Goal: Information Seeking & Learning: Learn about a topic

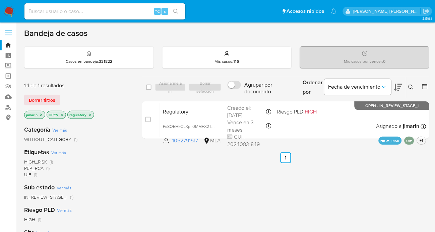
click at [77, 15] on input at bounding box center [104, 11] width 161 height 9
paste input "257532522"
type input "257532522"
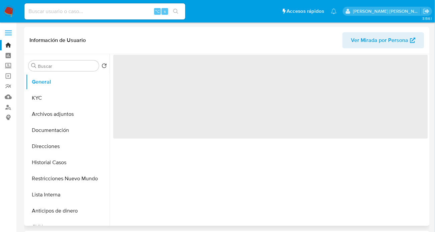
click at [384, 44] on span "Ver Mirada por Persona" at bounding box center [379, 40] width 57 height 16
select select "10"
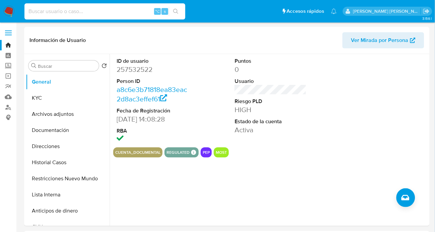
click at [86, 8] on input at bounding box center [104, 11] width 161 height 9
paste input "546187975"
type input "546187975"
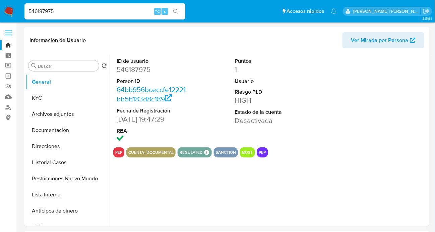
select select "10"
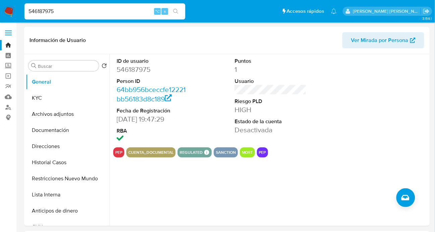
click at [65, 14] on input "546187975" at bounding box center [104, 11] width 161 height 9
paste input "1939155191"
type input "1939155191"
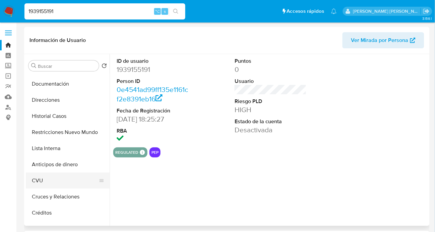
select select "10"
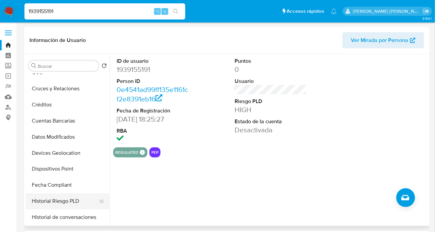
scroll to position [160, 0]
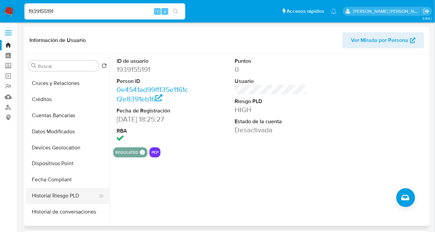
click at [66, 195] on button "Historial Riesgo PLD" at bounding box center [65, 196] width 78 height 16
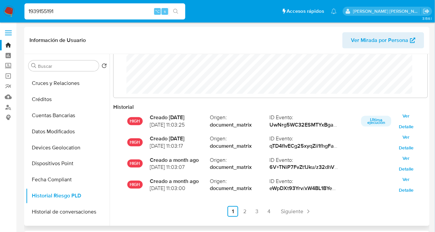
scroll to position [35, 0]
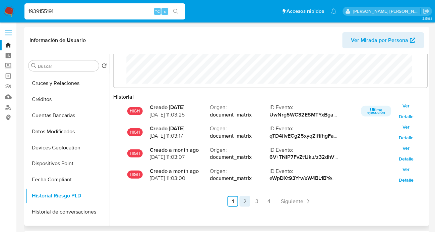
click at [249, 201] on link "2" at bounding box center [245, 201] width 11 height 11
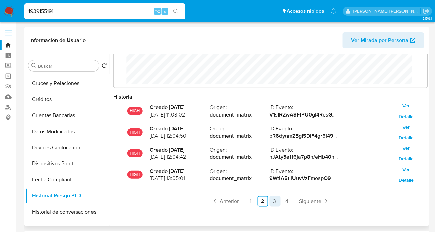
click at [275, 201] on link "3" at bounding box center [275, 201] width 11 height 11
click at [286, 201] on link "4" at bounding box center [287, 201] width 11 height 11
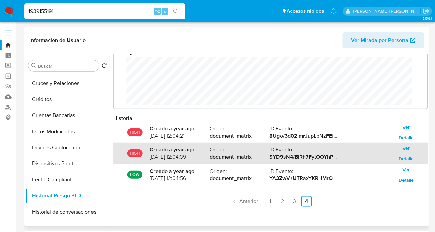
click at [191, 161] on div "HIGH Creado a year ago 17/08/2024 12:04:39 Origen : document_matrix ID Evento :…" at bounding box center [270, 153] width 315 height 21
click at [254, 154] on strong "document_matrix" at bounding box center [240, 156] width 60 height 7
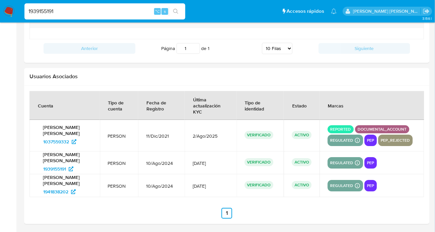
scroll to position [801, 0]
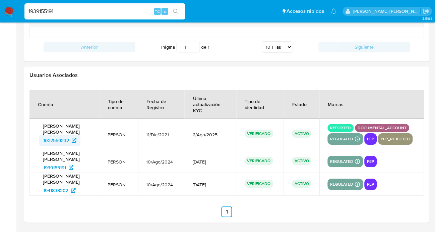
click at [56, 141] on span "1037559332" at bounding box center [56, 140] width 26 height 11
click at [55, 190] on span "1941838202" at bounding box center [55, 190] width 25 height 11
click at [8, 11] on img at bounding box center [8, 11] width 11 height 11
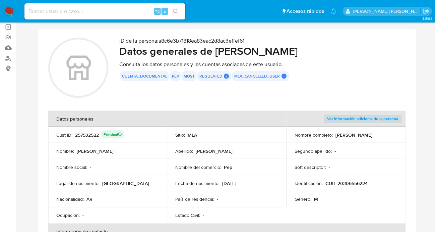
scroll to position [54, 0]
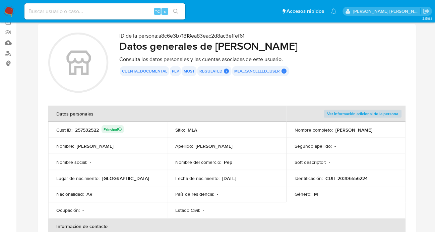
click at [189, 72] on button "most" at bounding box center [189, 71] width 11 height 3
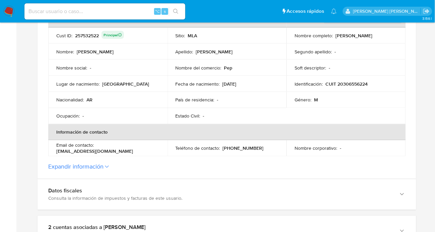
scroll to position [227, 0]
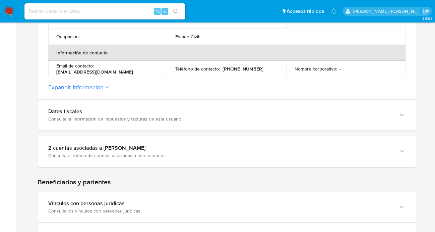
click at [103, 88] on button "Expandir información" at bounding box center [75, 87] width 55 height 7
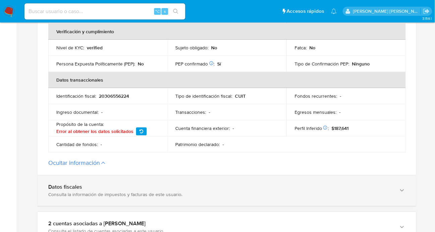
scroll to position [308, 0]
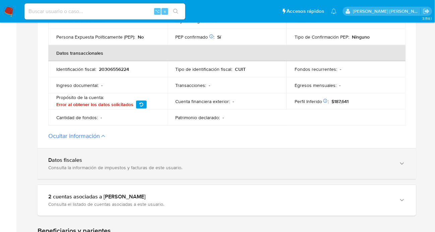
click at [106, 163] on div "Datos fiscales Consulta la información de impuestos y facturas de este usuario." at bounding box center [220, 164] width 344 height 14
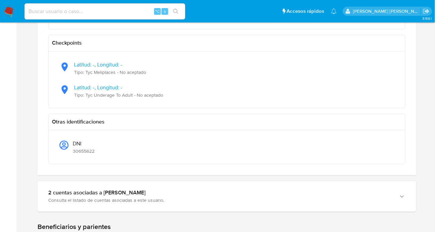
scroll to position [715, 0]
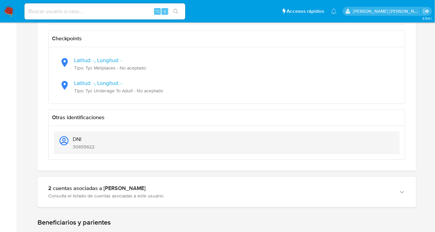
click at [79, 141] on span "DNI" at bounding box center [84, 139] width 22 height 7
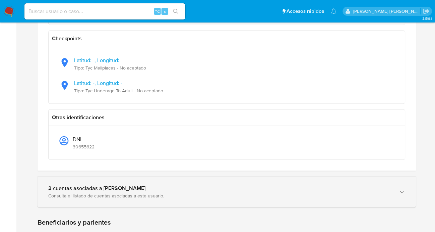
click at [72, 190] on div "2 cuentas asociadas a Emiliano Ezequiel Alvira" at bounding box center [220, 188] width 344 height 7
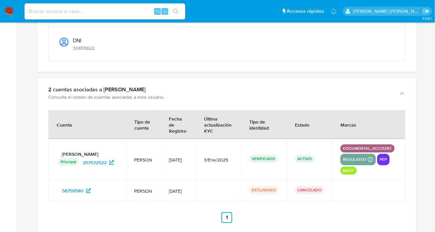
scroll to position [814, 0]
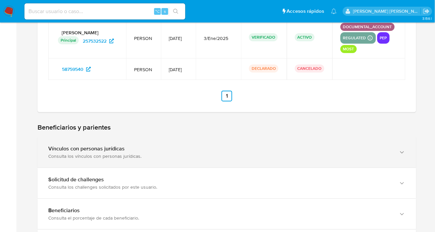
click at [83, 150] on div "Vínculos con personas jurídicas" at bounding box center [220, 148] width 344 height 7
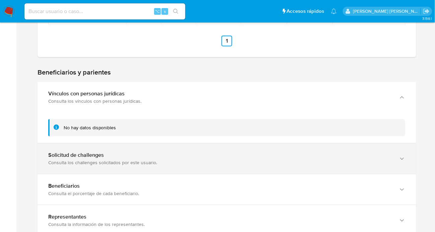
click at [122, 156] on div "Solicitud de challenges" at bounding box center [220, 155] width 344 height 7
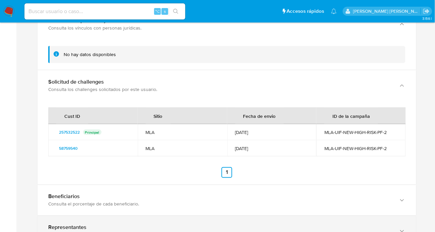
scroll to position [1134, 0]
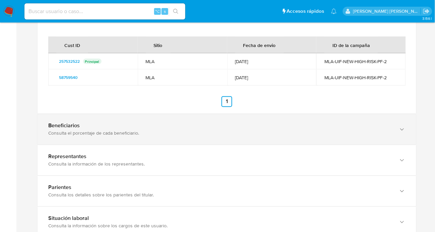
click at [83, 139] on div "Beneficiarios Consulta el porcentaje de cada beneficiario." at bounding box center [227, 129] width 379 height 31
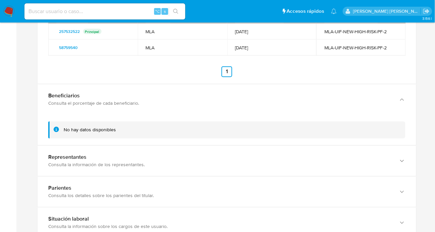
scroll to position [1206, 0]
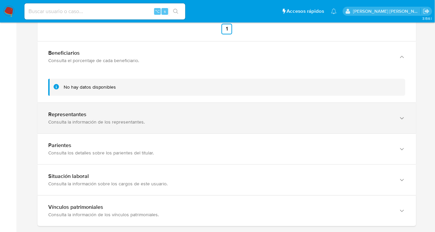
click at [80, 123] on div "Consulta la información de los representantes." at bounding box center [220, 122] width 344 height 6
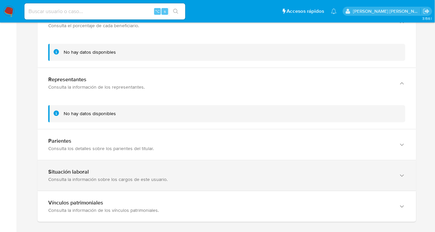
scroll to position [1247, 0]
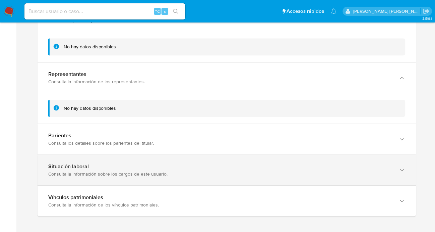
click at [78, 157] on div "Situación laboral Consulta la información sobre los cargos de este usuario." at bounding box center [227, 170] width 379 height 31
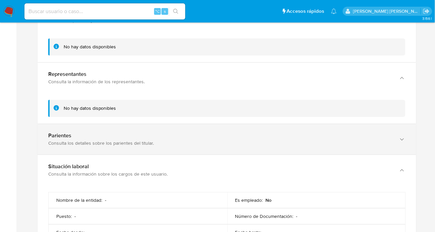
click at [83, 147] on div "Parientes Consulta los detalles sobre los parientes del titular." at bounding box center [227, 139] width 379 height 31
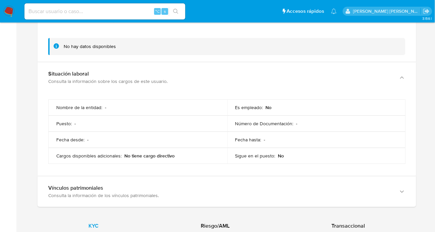
scroll to position [1379, 0]
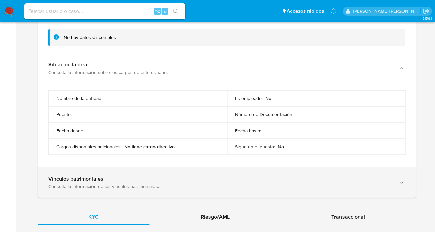
click at [122, 173] on div "Vínculos patrimoniales Consulta la información de los vínculos patrimoniales." at bounding box center [227, 182] width 379 height 31
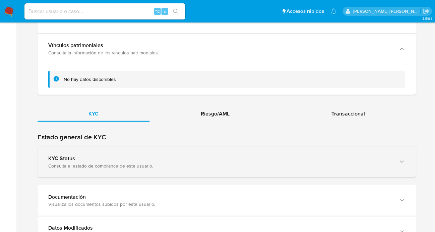
click at [43, 152] on div "KYC Status Consulta el estado de compliance de este usuario." at bounding box center [227, 162] width 379 height 31
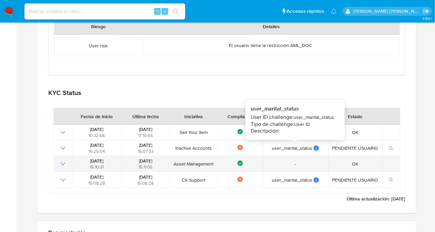
scroll to position [1743, 0]
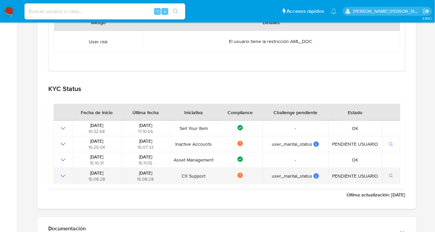
click at [60, 176] on icon "Mostrar operación" at bounding box center [63, 176] width 8 height 8
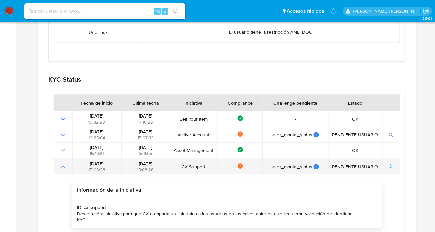
scroll to position [1791, 0]
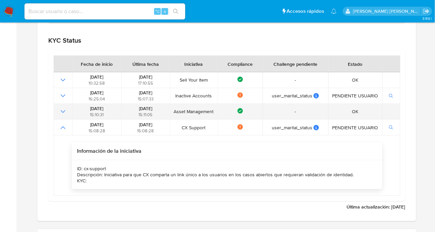
click at [65, 111] on icon "Mostrar operación" at bounding box center [63, 111] width 8 height 8
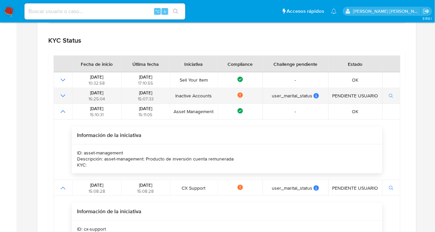
click at [62, 95] on icon "Mostrar operación" at bounding box center [63, 96] width 8 height 8
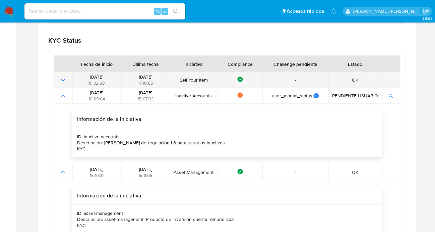
click at [63, 80] on icon "Mostrar operación" at bounding box center [63, 80] width 8 height 8
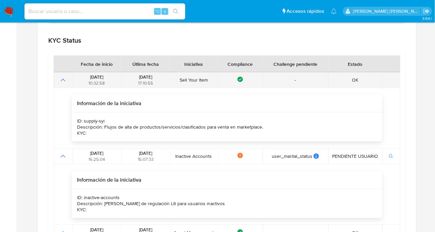
click at [61, 79] on icon "Mostrar operación" at bounding box center [63, 80] width 8 height 8
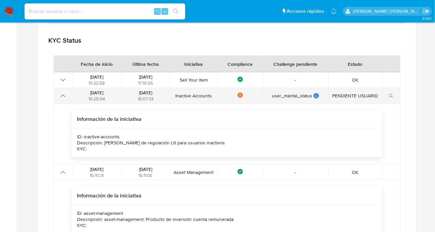
click at [64, 99] on icon "Mostrar operación" at bounding box center [63, 96] width 8 height 8
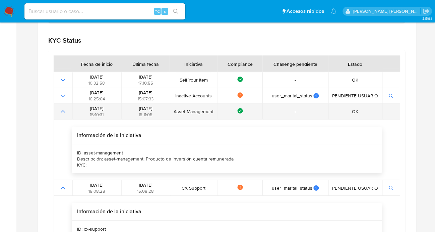
click at [67, 114] on icon "Mostrar operación" at bounding box center [63, 111] width 8 height 8
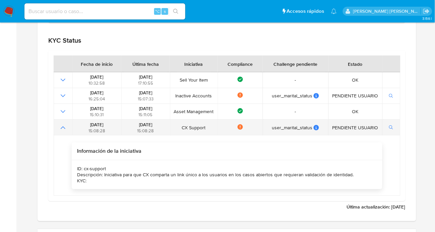
click at [65, 125] on icon "Mostrar operación" at bounding box center [63, 127] width 8 height 8
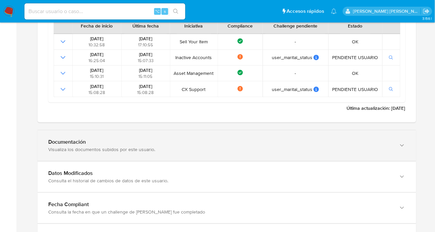
scroll to position [1833, 0]
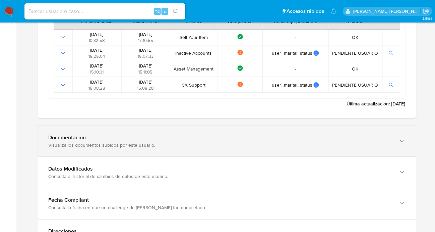
click at [123, 135] on div "Documentación" at bounding box center [220, 137] width 344 height 7
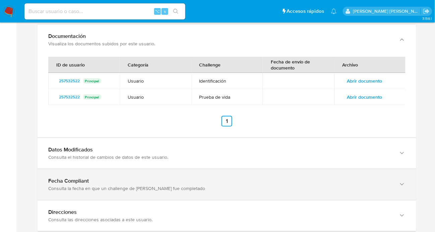
scroll to position [1936, 0]
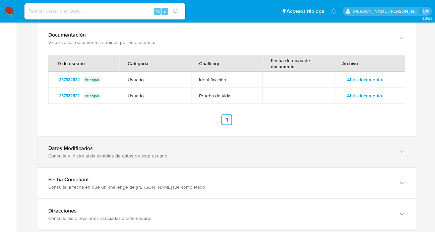
click at [118, 155] on div "Consulta el historial de cambios de datos de este usuario." at bounding box center [220, 156] width 344 height 6
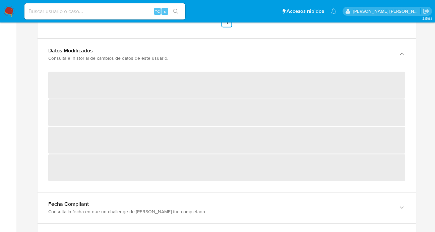
scroll to position [1984, 0]
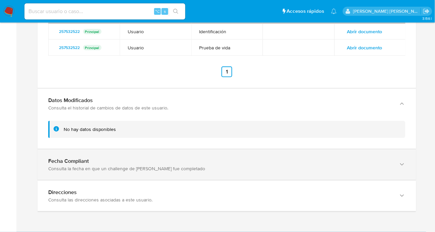
click at [98, 170] on div "Consulta la fecha en que un challenge de kyc fue completado" at bounding box center [220, 168] width 344 height 6
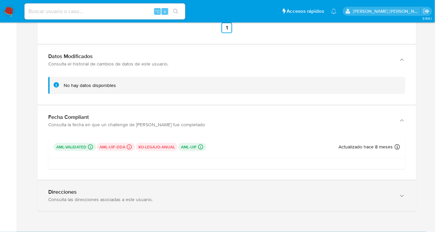
click at [92, 198] on div "Consulta las direcciones asociadas a este usuario." at bounding box center [220, 199] width 344 height 6
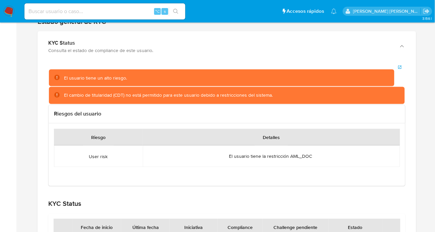
scroll to position [1569, 0]
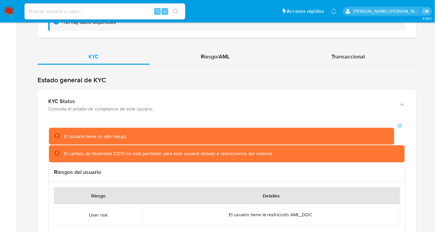
click at [207, 62] on div "Riesgo/AML" at bounding box center [215, 57] width 131 height 16
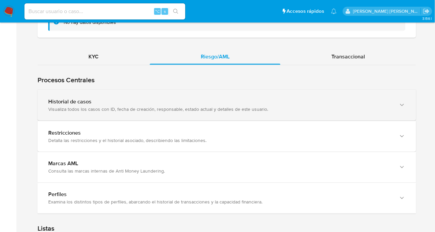
click at [64, 113] on div "Historial de casos Visualiza todos los casos con ID, fecha de creación, respons…" at bounding box center [227, 105] width 379 height 31
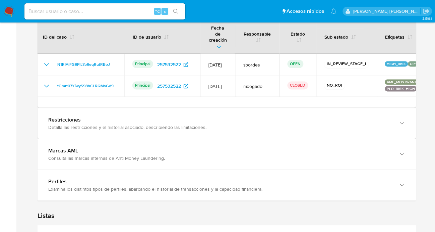
scroll to position [0, 0]
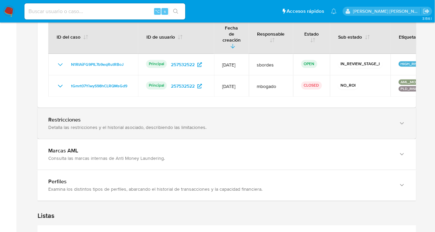
click at [124, 124] on div "Detalla las restricciones y el historial asociado, describiendo las limitacione…" at bounding box center [220, 127] width 344 height 6
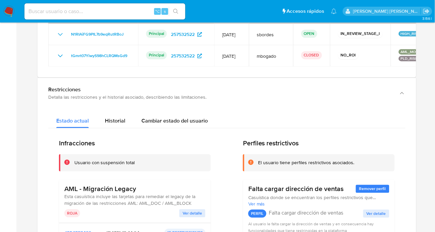
scroll to position [1714, 0]
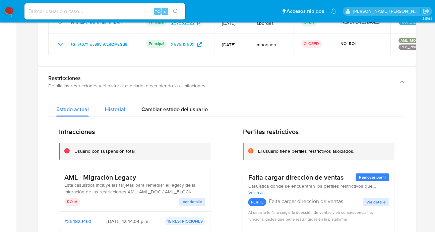
click at [117, 106] on span "Historial" at bounding box center [115, 110] width 20 height 8
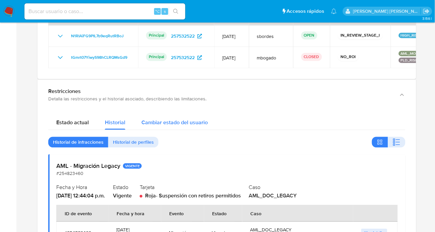
scroll to position [1697, 0]
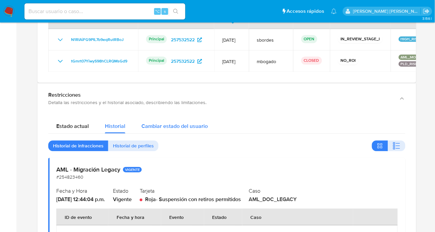
click at [160, 122] on span "Cambiar estado del usuario" at bounding box center [174, 126] width 66 height 8
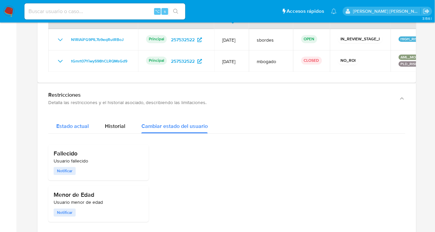
click at [76, 122] on span "Estado actual" at bounding box center [72, 126] width 33 height 8
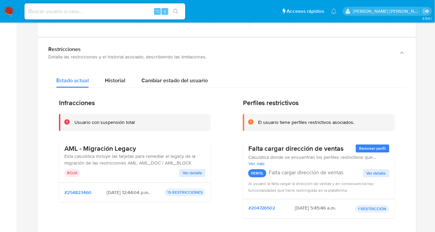
scroll to position [1744, 0]
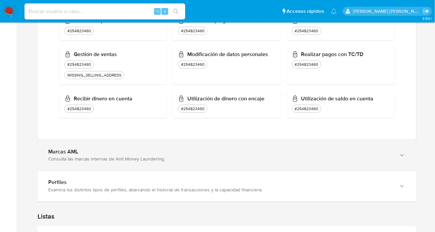
click at [154, 156] on div "Marcas AML Consulta las marcas internas de Anti Money Laundering." at bounding box center [227, 155] width 379 height 31
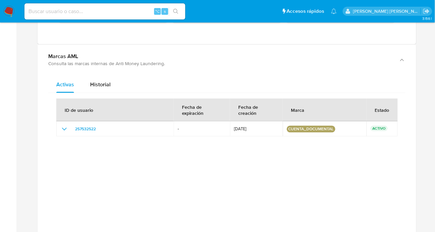
scroll to position [2164, 0]
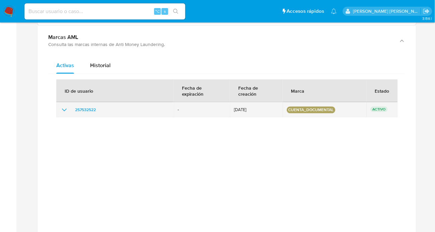
click at [63, 106] on icon "show_hidden_detail_by_id_257532522" at bounding box center [64, 110] width 8 height 8
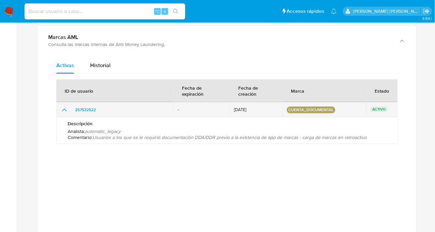
click at [63, 106] on icon "show_hidden_detail_by_id_257532522" at bounding box center [64, 110] width 8 height 8
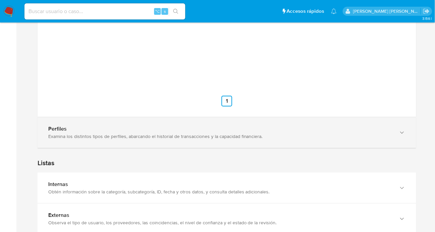
click at [97, 125] on div "Perfiles" at bounding box center [220, 128] width 344 height 7
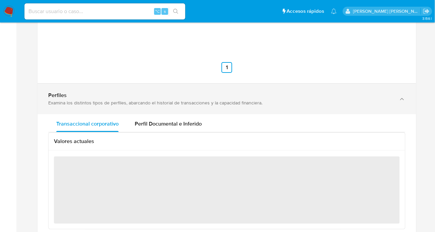
scroll to position [2367, 0]
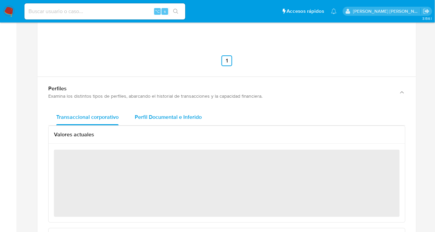
click at [181, 114] on span "Perfil Documental e Inferido" at bounding box center [168, 117] width 67 height 8
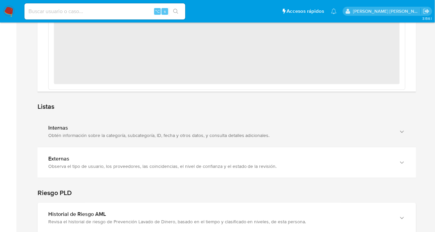
click at [64, 132] on div "Obtén información sobre la categoría, subcategoría, ID, fecha y otros datos, y …" at bounding box center [220, 135] width 344 height 6
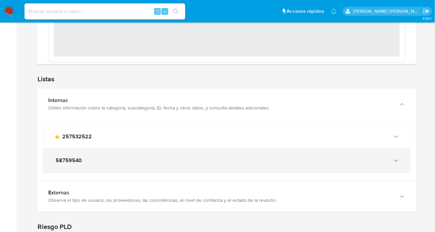
scroll to position [2640, 0]
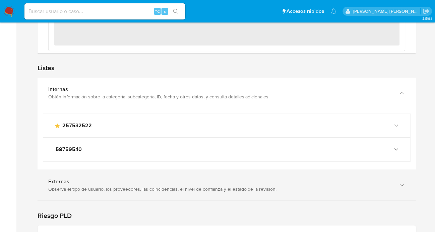
click at [95, 178] on div "Externas" at bounding box center [220, 181] width 344 height 7
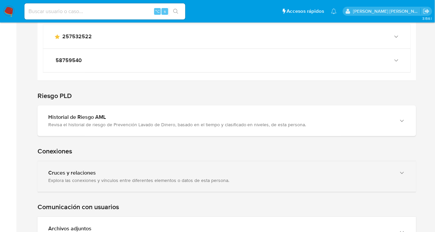
scroll to position [2832, 0]
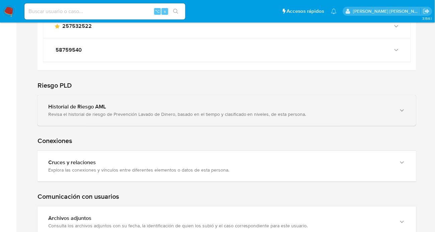
click at [104, 104] on div "Historial de Riesgo AML" at bounding box center [220, 106] width 344 height 7
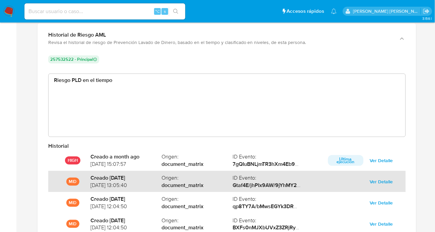
scroll to position [2906, 0]
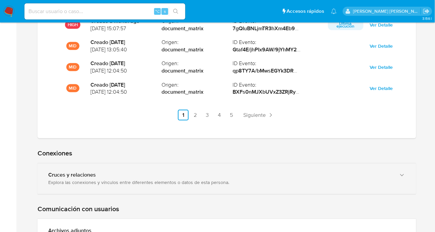
click at [82, 171] on b "Cruces y relaciones" at bounding box center [72, 175] width 48 height 8
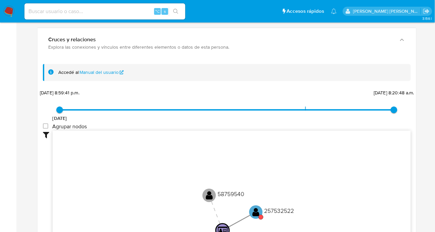
scroll to position [3176, 0]
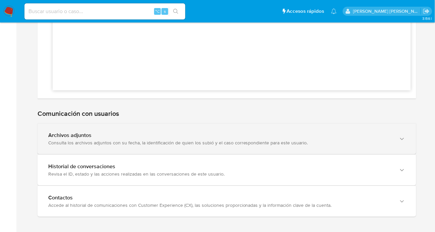
click at [60, 139] on div "Consulta los archivos adjuntos con su fecha, la identificación de quien los sub…" at bounding box center [220, 142] width 344 height 6
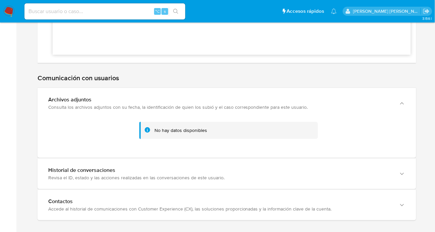
scroll to position [3407, 0]
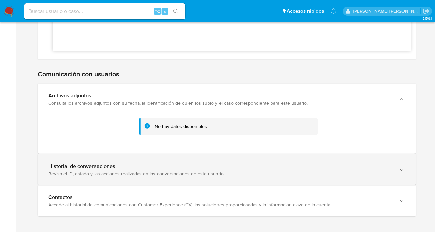
click at [101, 163] on div "Historial de conversaciones" at bounding box center [220, 166] width 344 height 7
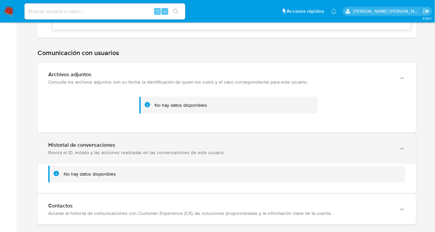
scroll to position [3437, 0]
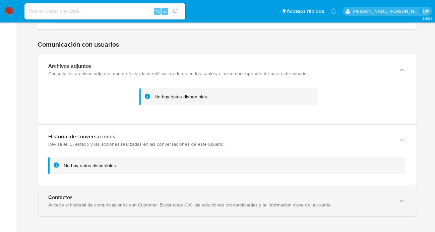
click at [79, 187] on div "Contactos Accede al historial de comunicaciones con Customer Experience (CX), l…" at bounding box center [227, 200] width 379 height 31
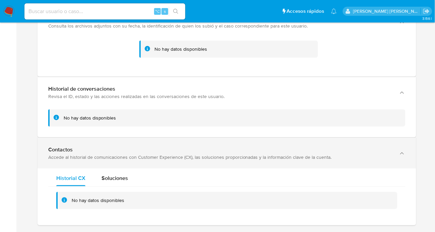
scroll to position [3493, 0]
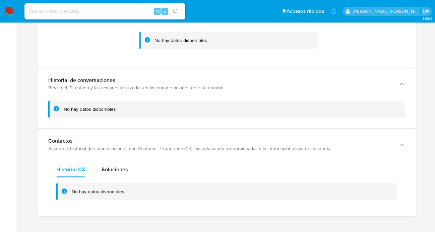
click at [107, 160] on div "Historial CX Soluciones No hay datos disponibles No hay datos disponibles" at bounding box center [227, 188] width 379 height 57
click at [106, 165] on span "Soluciones" at bounding box center [115, 169] width 26 height 8
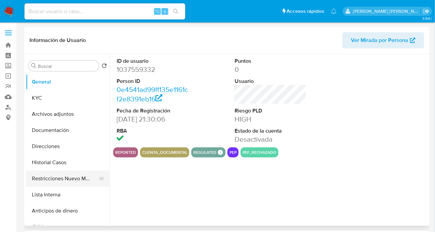
select select "10"
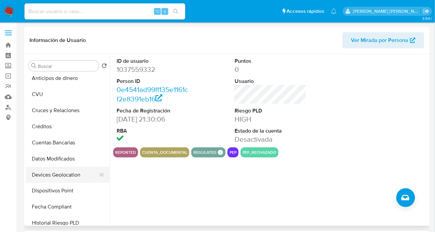
scroll to position [135, 0]
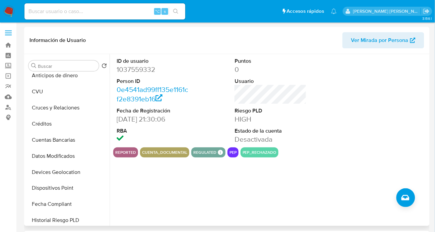
click at [261, 154] on button "pep_rechazado" at bounding box center [260, 152] width 34 height 3
click at [261, 153] on button "pep_rechazado" at bounding box center [260, 152] width 34 height 3
click at [270, 152] on button "pep_rechazado" at bounding box center [260, 152] width 34 height 3
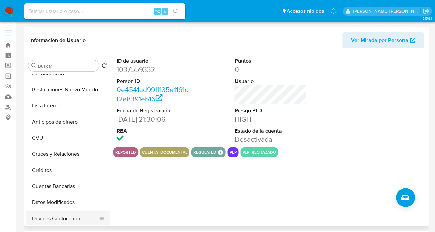
scroll to position [12, 0]
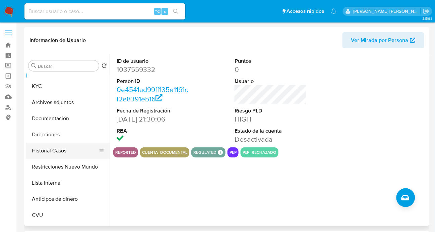
click at [69, 152] on button "Historial Casos" at bounding box center [65, 151] width 78 height 16
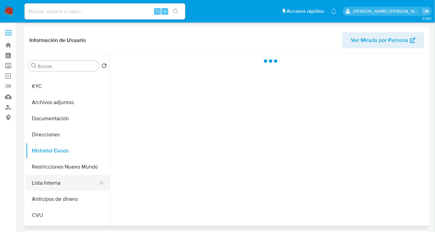
click at [60, 184] on button "Lista Interna" at bounding box center [65, 183] width 78 height 16
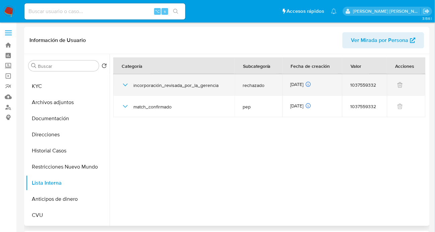
click at [120, 86] on td "incorporación_revisada_por_la_gerencia" at bounding box center [173, 84] width 121 height 21
click at [123, 86] on icon "button" at bounding box center [125, 85] width 8 height 8
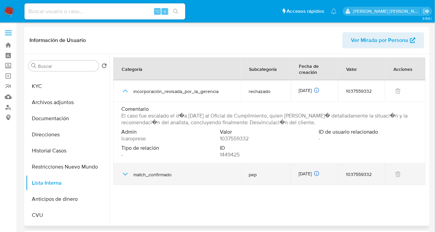
click at [126, 174] on icon "button" at bounding box center [125, 174] width 5 height 3
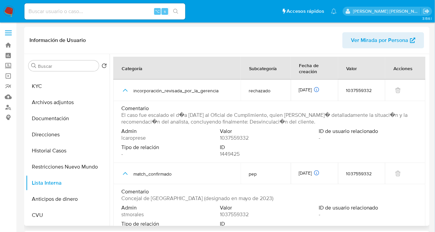
scroll to position [0, 0]
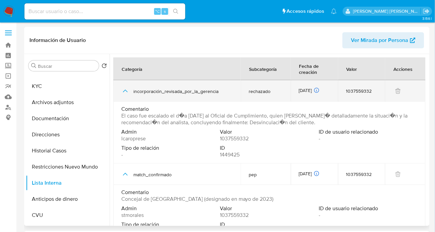
click at [125, 94] on icon "button" at bounding box center [125, 91] width 8 height 8
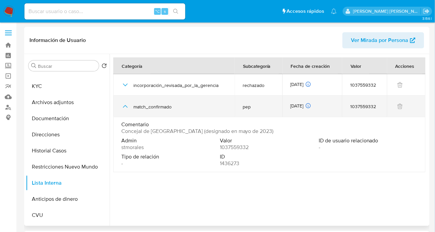
click at [125, 111] on div "match_confirmado" at bounding box center [173, 106] width 105 height 21
click at [125, 108] on icon "button" at bounding box center [125, 106] width 8 height 8
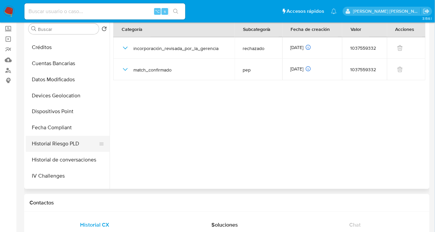
scroll to position [176, 0]
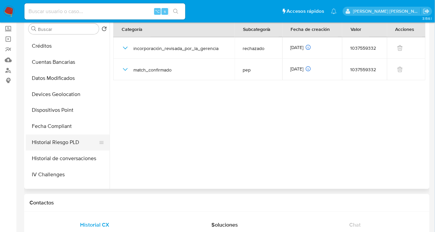
click at [63, 144] on button "Historial Riesgo PLD" at bounding box center [65, 142] width 78 height 16
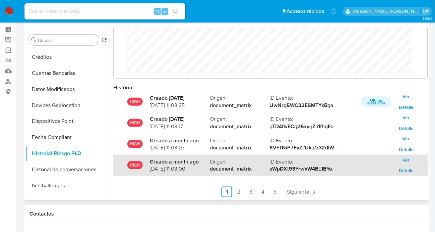
scroll to position [35, 0]
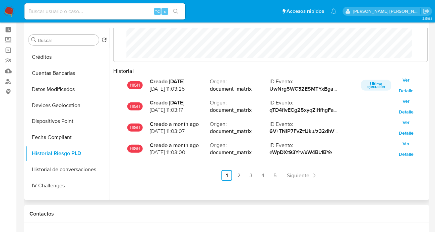
click at [282, 173] on ul "Anterior 1 2 3 4 5 Siguiente" at bounding box center [270, 175] width 315 height 11
click at [277, 175] on link "5" at bounding box center [275, 175] width 11 height 11
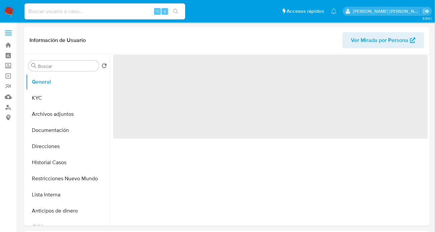
select select "10"
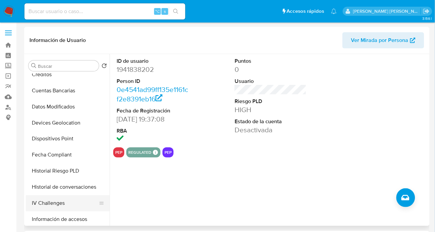
scroll to position [197, 0]
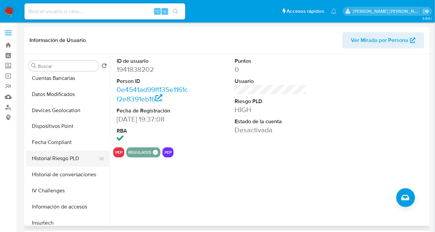
click at [64, 156] on button "Historial Riesgo PLD" at bounding box center [65, 159] width 78 height 16
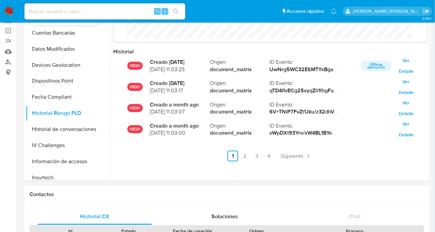
scroll to position [47, 0]
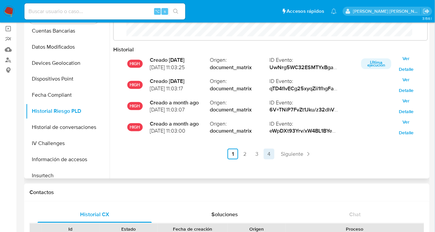
click at [264, 154] on link "4" at bounding box center [269, 154] width 11 height 11
